Goal: Task Accomplishment & Management: Use online tool/utility

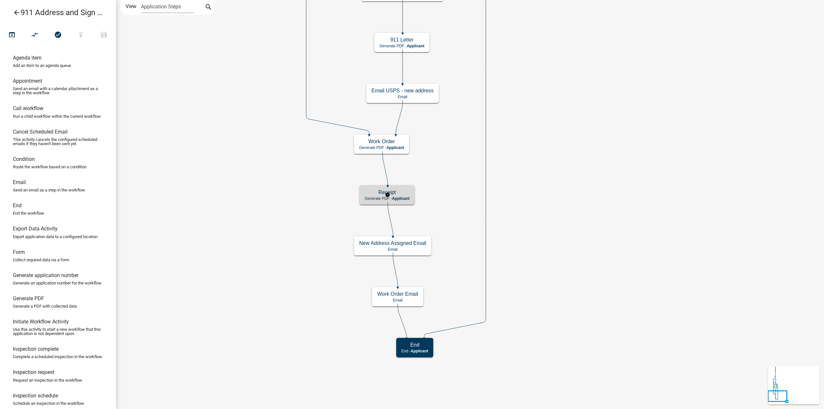
click at [408, 194] on h5 "Receipt" at bounding box center [387, 192] width 45 height 6
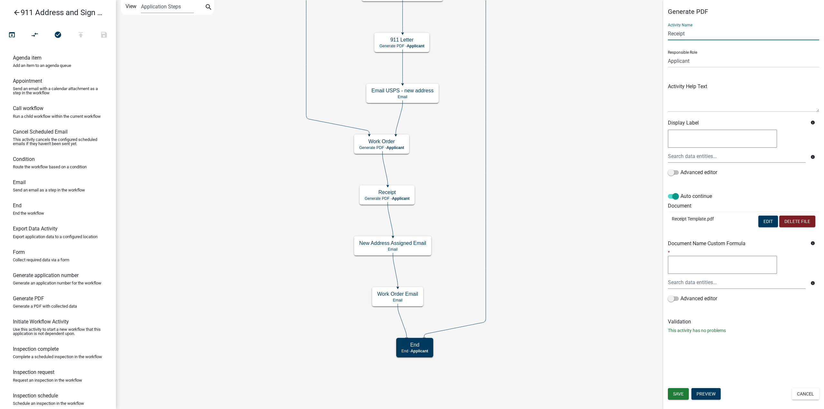
drag, startPoint x: 713, startPoint y: 34, endPoint x: 668, endPoint y: 35, distance: 45.0
click at [668, 35] on input "Receipt" at bounding box center [743, 33] width 151 height 13
click at [763, 223] on button "Edit" at bounding box center [768, 222] width 20 height 12
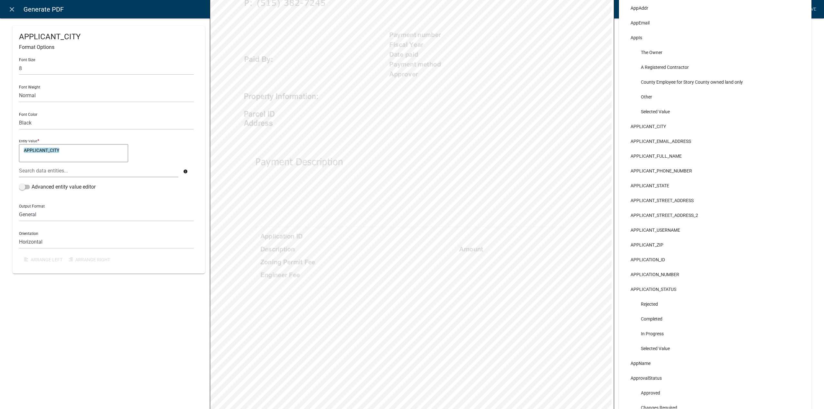
scroll to position [225, 0]
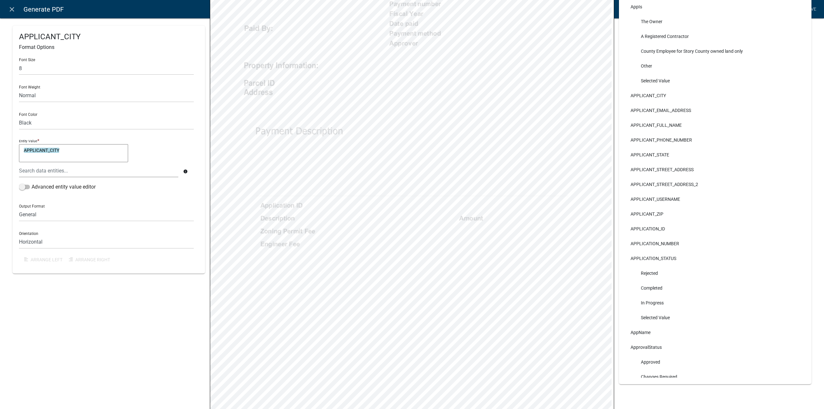
select select
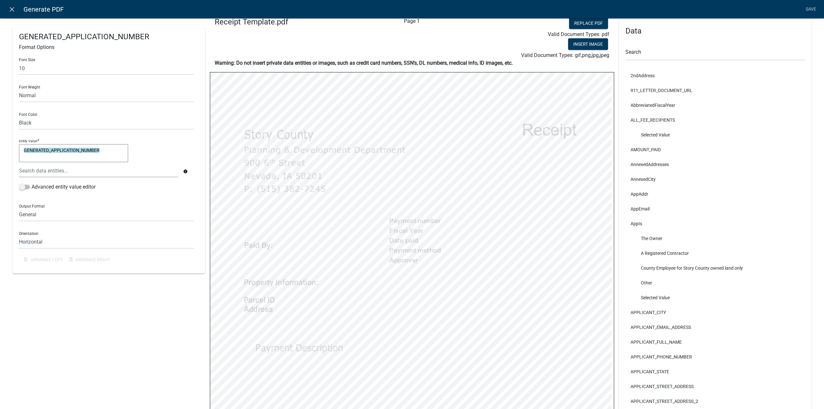
scroll to position [0, 0]
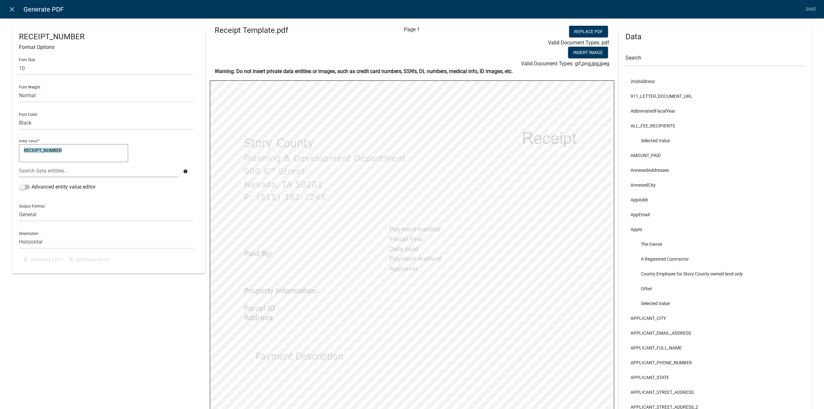
select select "5"
select select
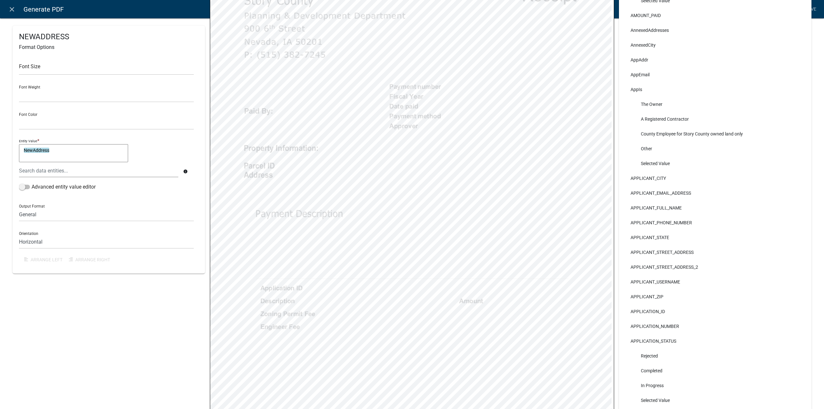
scroll to position [278, 0]
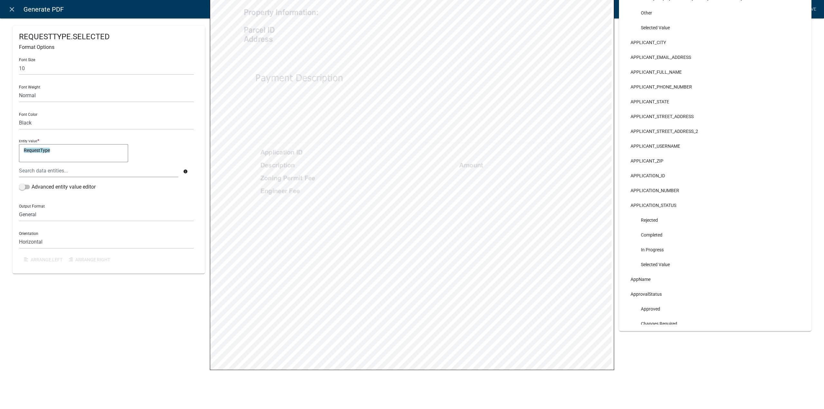
select select
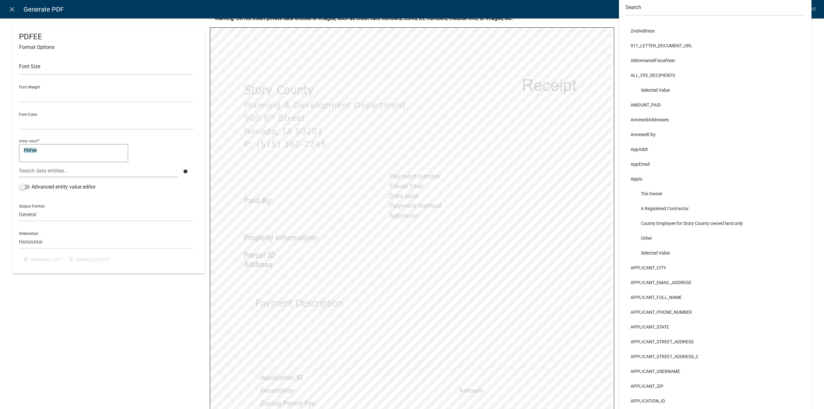
scroll to position [0, 0]
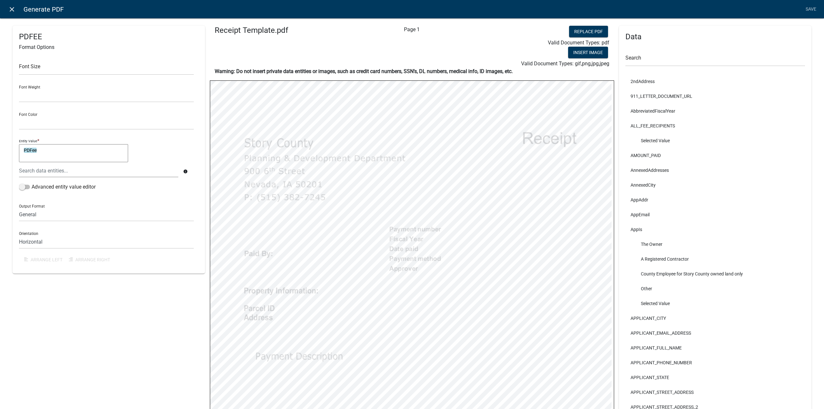
click at [14, 7] on icon "close" at bounding box center [12, 9] width 8 height 8
